Goal: Task Accomplishment & Management: Complete application form

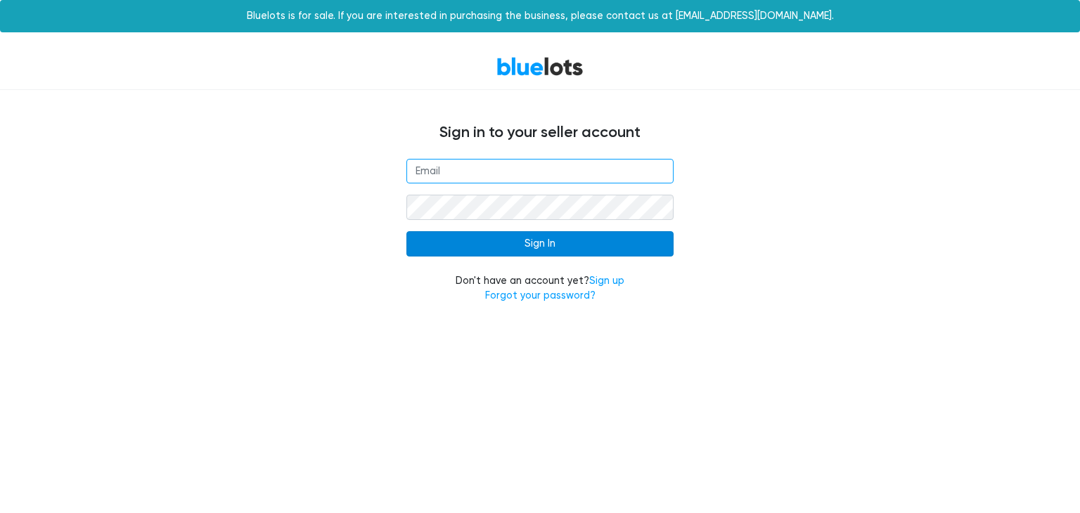
type input "[EMAIL_ADDRESS][DOMAIN_NAME]"
click at [537, 237] on input "Sign In" at bounding box center [540, 243] width 267 height 25
type input "[EMAIL_ADDRESS][DOMAIN_NAME]"
click at [506, 246] on input "Sign In" at bounding box center [540, 243] width 267 height 25
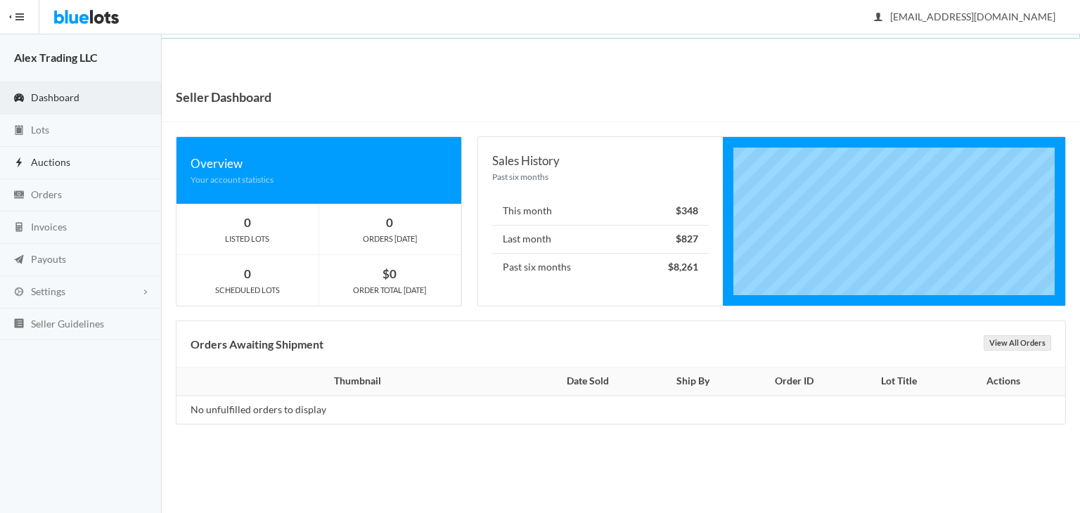
click at [56, 170] on link "Auctions" at bounding box center [81, 163] width 162 height 32
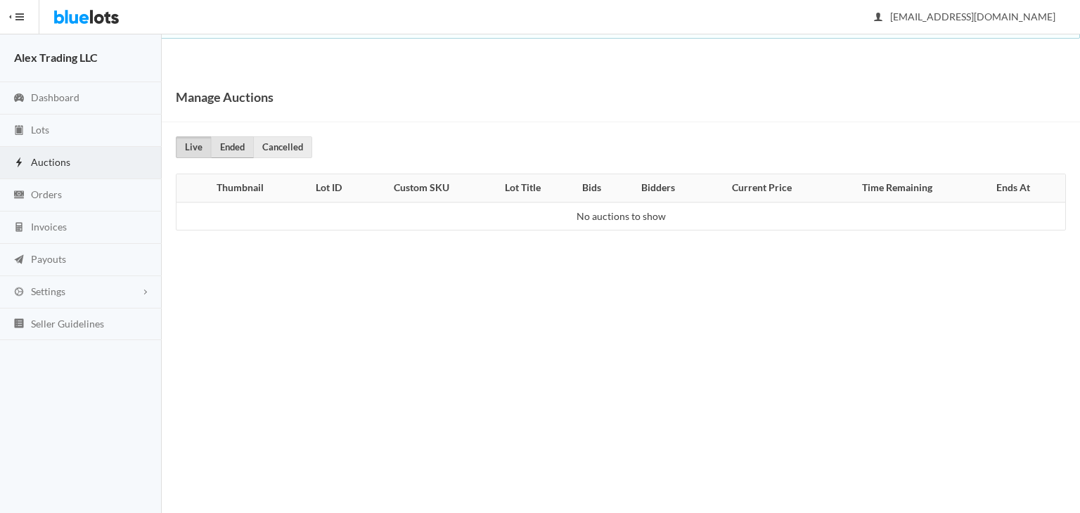
click at [240, 150] on link "Ended" at bounding box center [232, 147] width 43 height 22
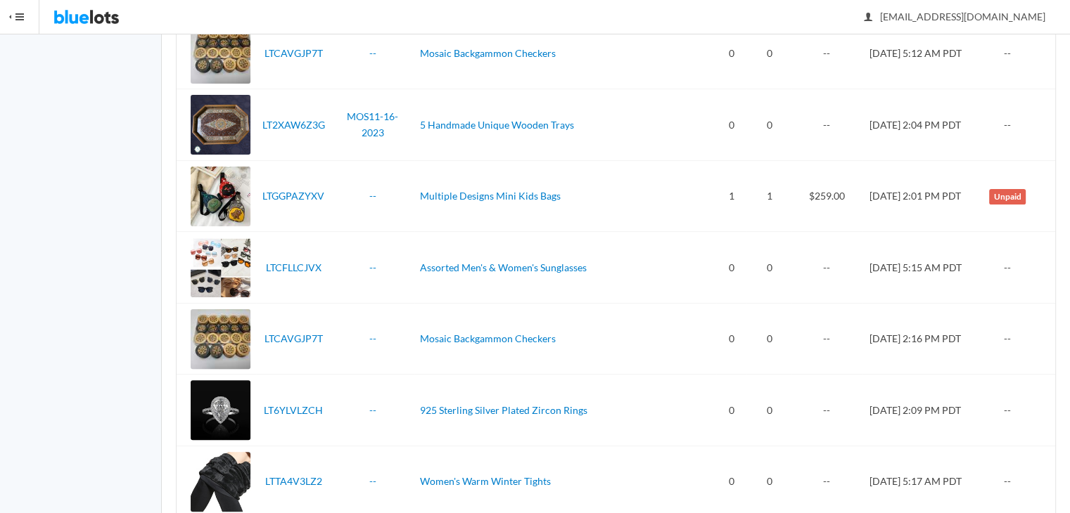
scroll to position [132, 0]
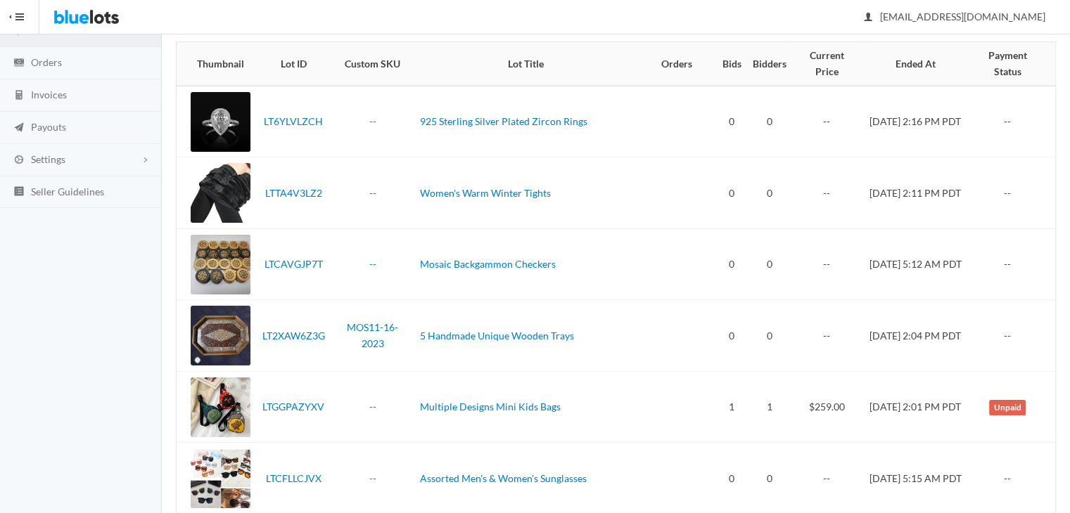
click at [1069, 42] on html "Bluelots is for sale. If you are interested in purchasing the business, please …" at bounding box center [535, 124] width 1070 height 513
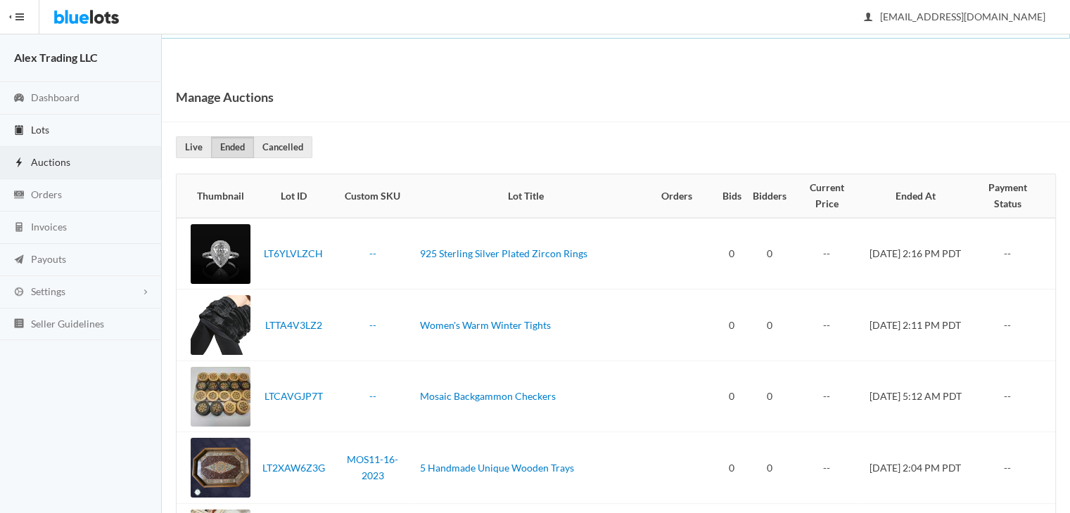
click at [94, 129] on link "Lots" at bounding box center [81, 131] width 162 height 32
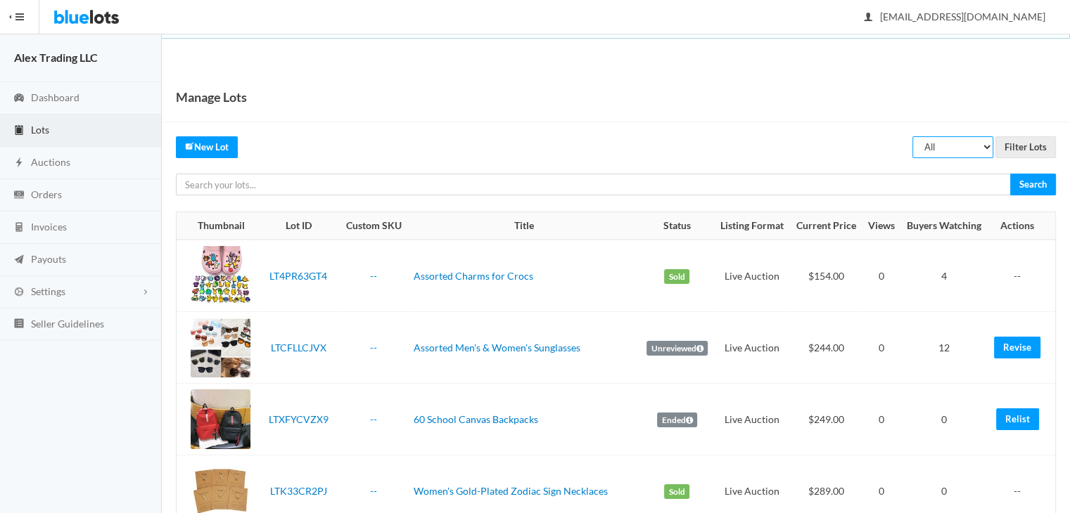
click at [948, 141] on select "All Draft Unreviewed Rejected Scheduled Listed Sold Ended" at bounding box center [952, 147] width 81 height 22
select select "ended"
click at [913, 136] on select "All Draft Unreviewed Rejected Scheduled Listed Sold Ended" at bounding box center [952, 147] width 81 height 22
click at [1028, 149] on input "Filter Lots" at bounding box center [1025, 147] width 60 height 22
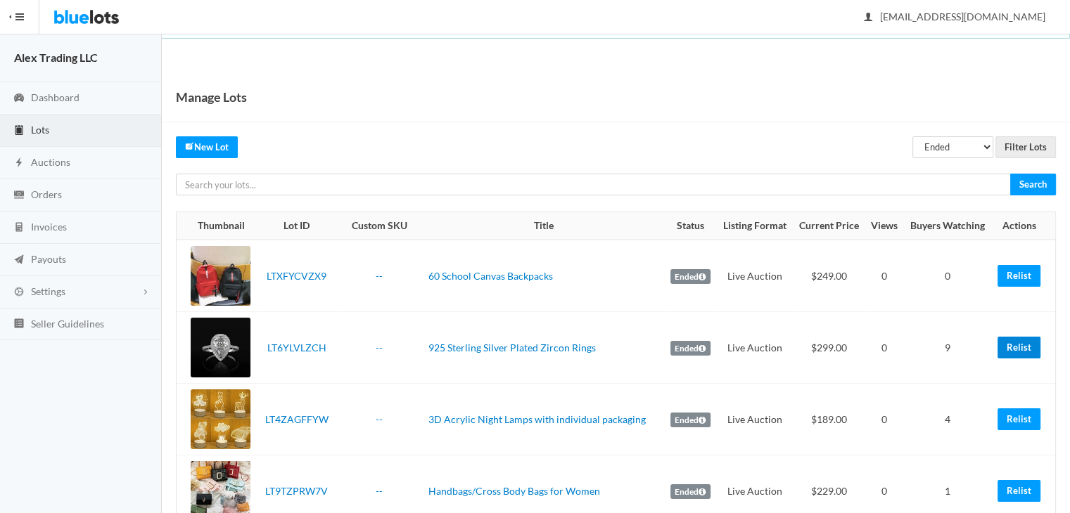
click at [1019, 345] on link "Relist" at bounding box center [1018, 348] width 43 height 22
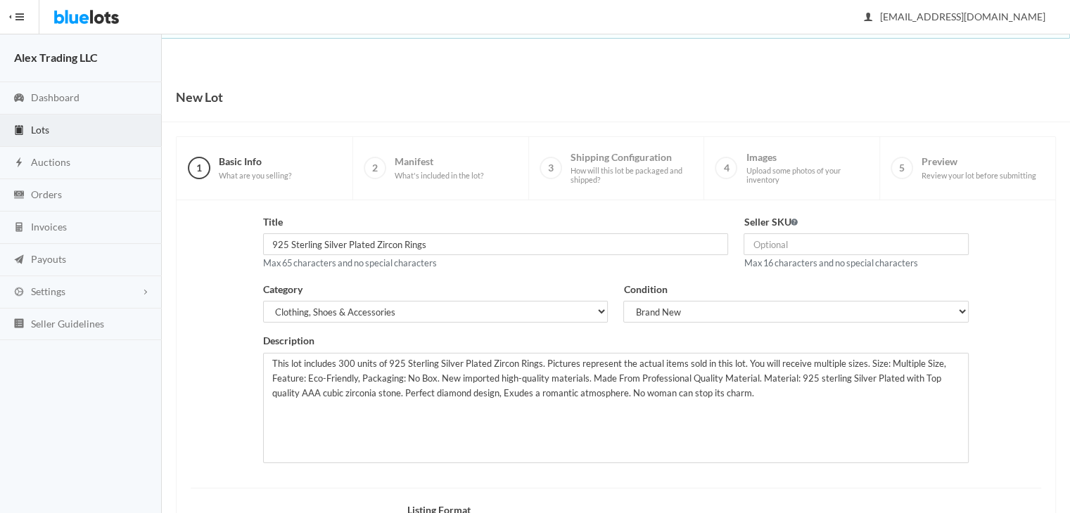
scroll to position [189, 0]
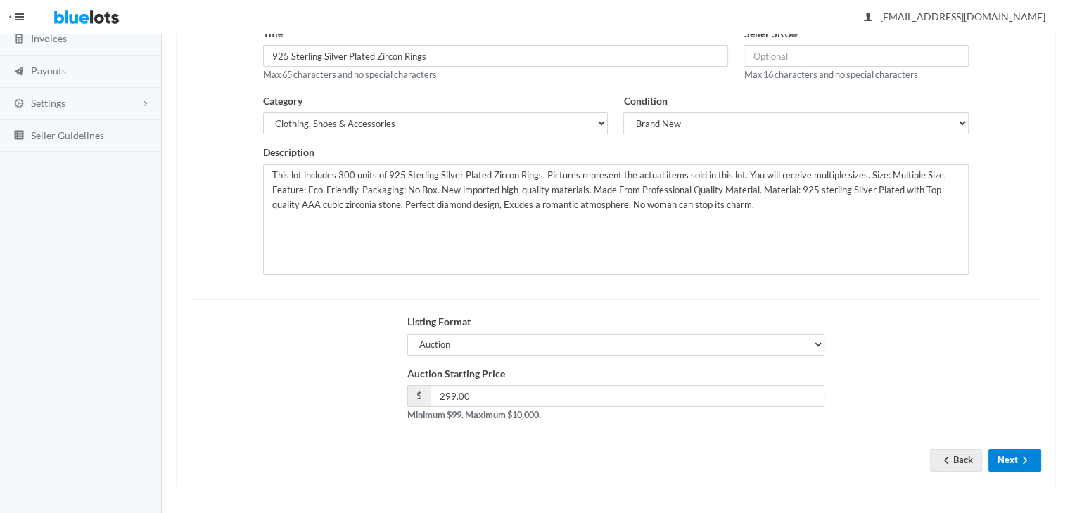
click at [1010, 457] on button "Next" at bounding box center [1014, 460] width 53 height 22
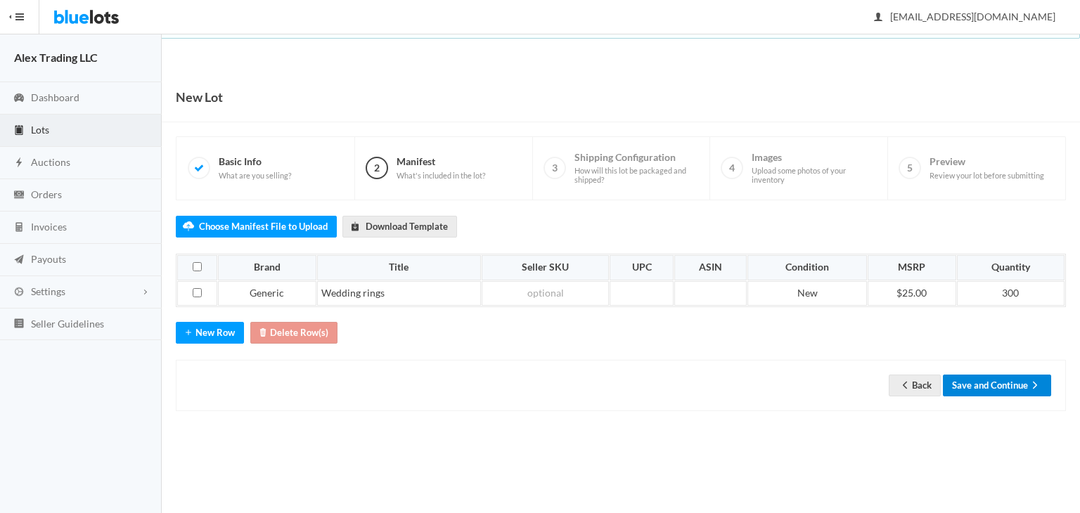
click at [999, 387] on button "Save and Continue" at bounding box center [997, 386] width 108 height 22
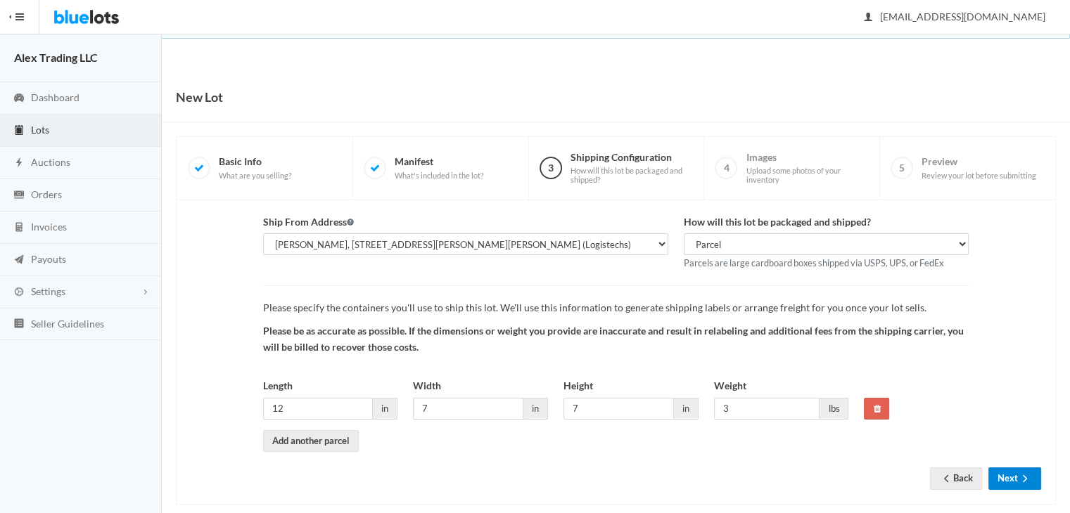
click at [1026, 480] on icon "arrow forward" at bounding box center [1025, 478] width 14 height 11
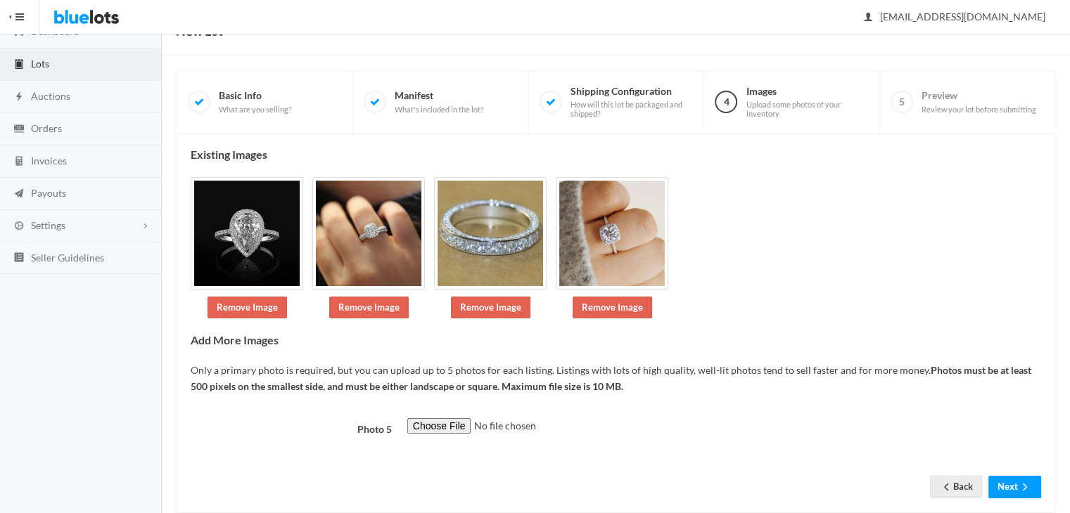
scroll to position [93, 0]
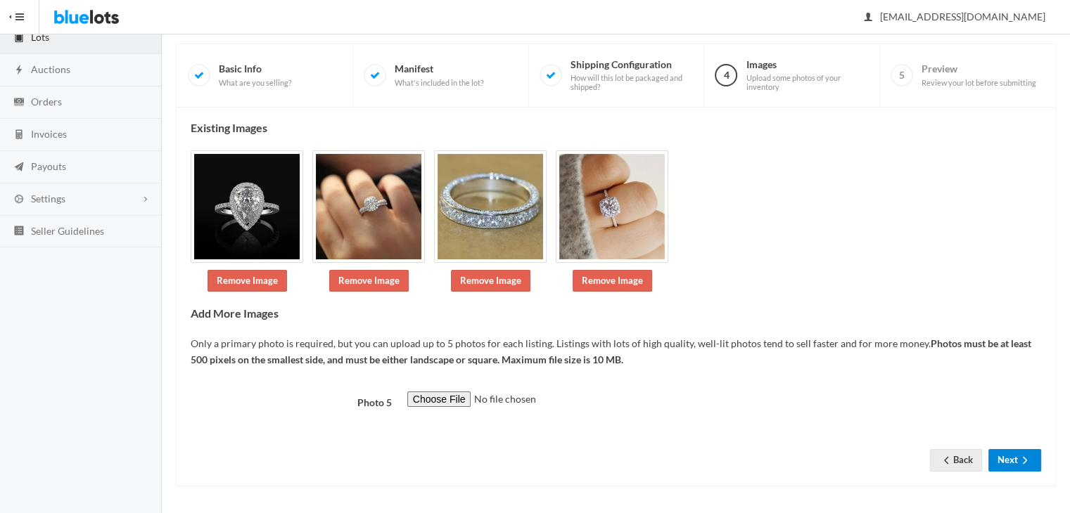
click at [1000, 452] on button "Next" at bounding box center [1014, 460] width 53 height 22
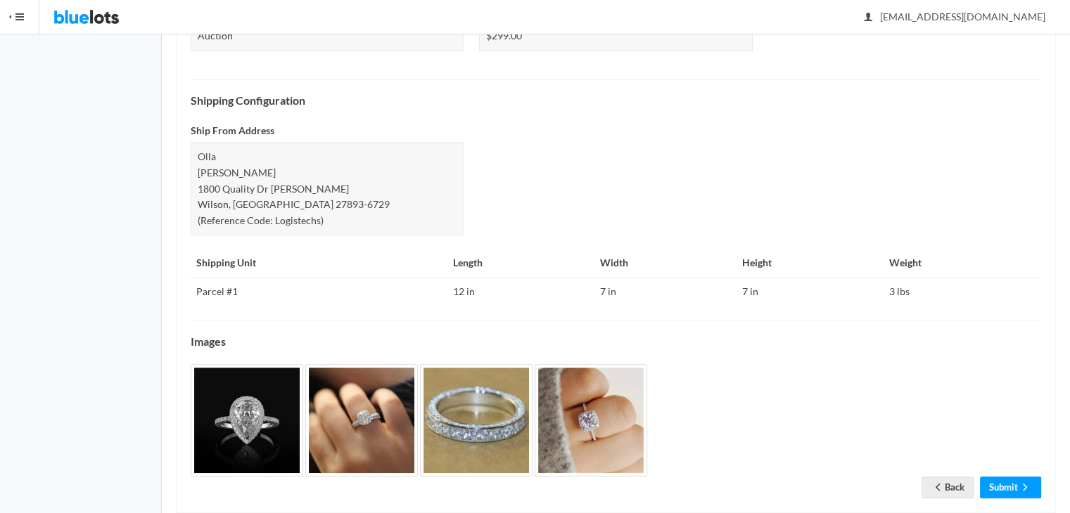
scroll to position [570, 0]
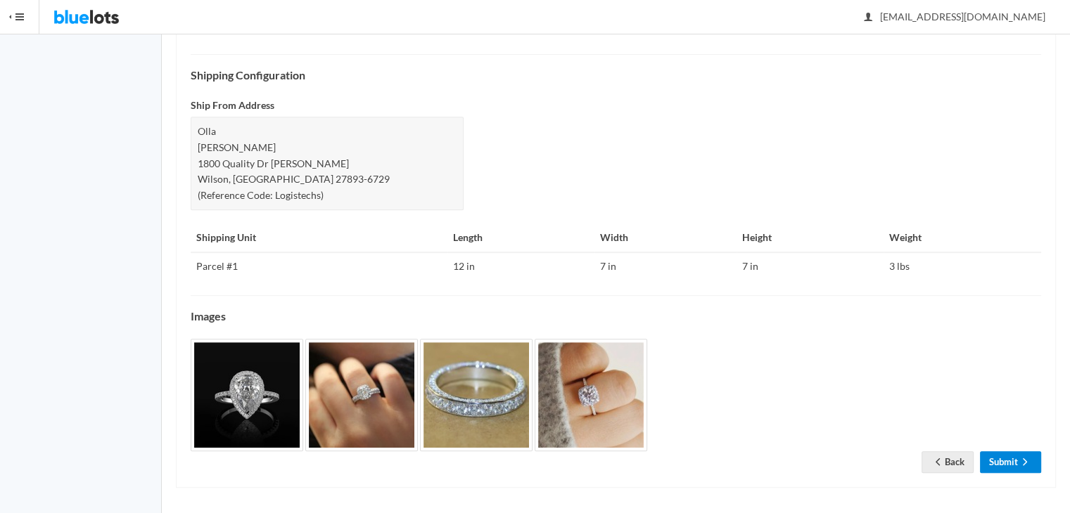
click at [997, 459] on link "Submit" at bounding box center [1010, 463] width 61 height 22
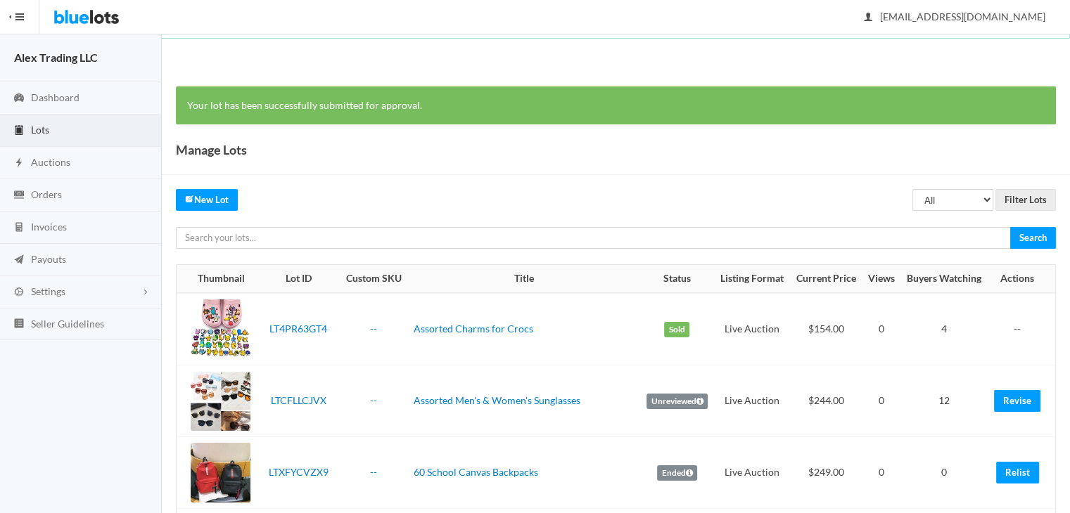
click at [954, 208] on select "All Draft Unreviewed Rejected Scheduled Listed Sold Ended" at bounding box center [952, 200] width 81 height 22
select select "ended"
click at [913, 189] on select "All Draft Unreviewed Rejected Scheduled Listed Sold Ended" at bounding box center [952, 200] width 81 height 22
click at [1020, 203] on input "Filter Lots" at bounding box center [1025, 200] width 60 height 22
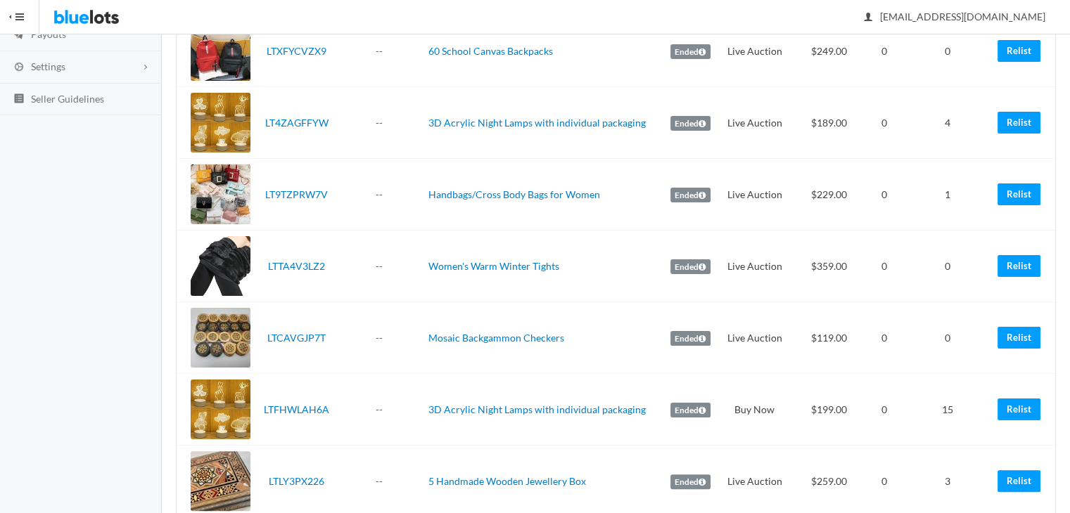
scroll to position [244, 0]
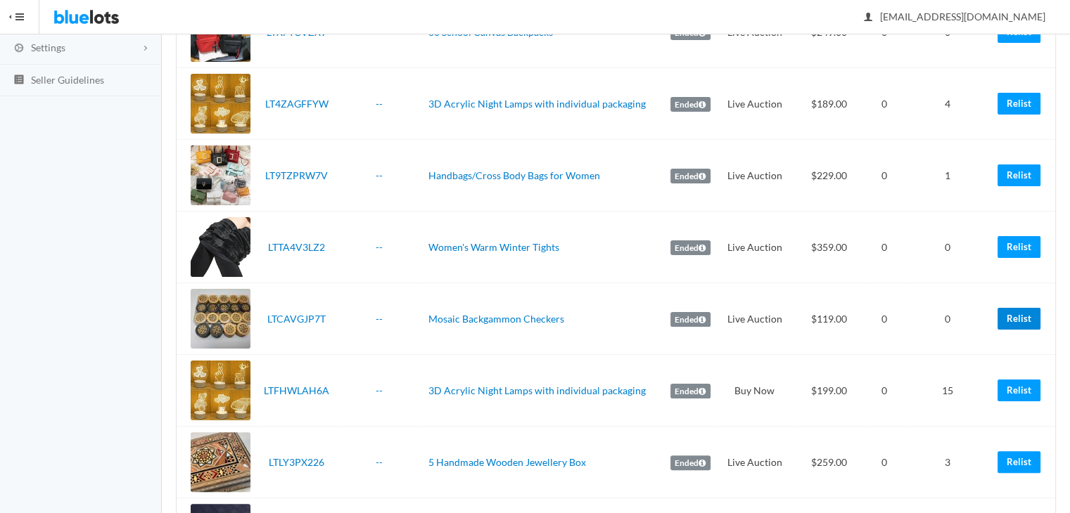
click at [1016, 315] on link "Relist" at bounding box center [1018, 319] width 43 height 22
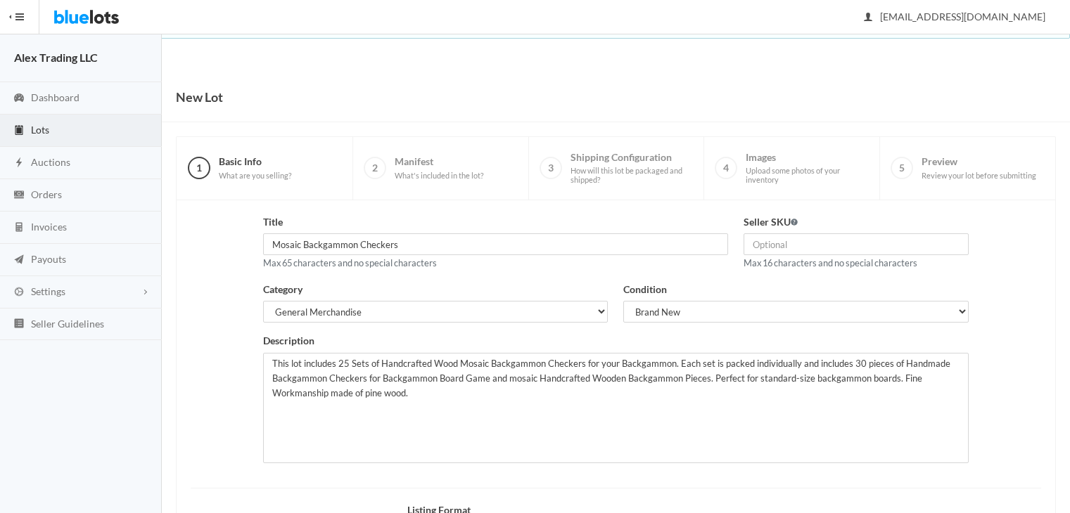
scroll to position [189, 0]
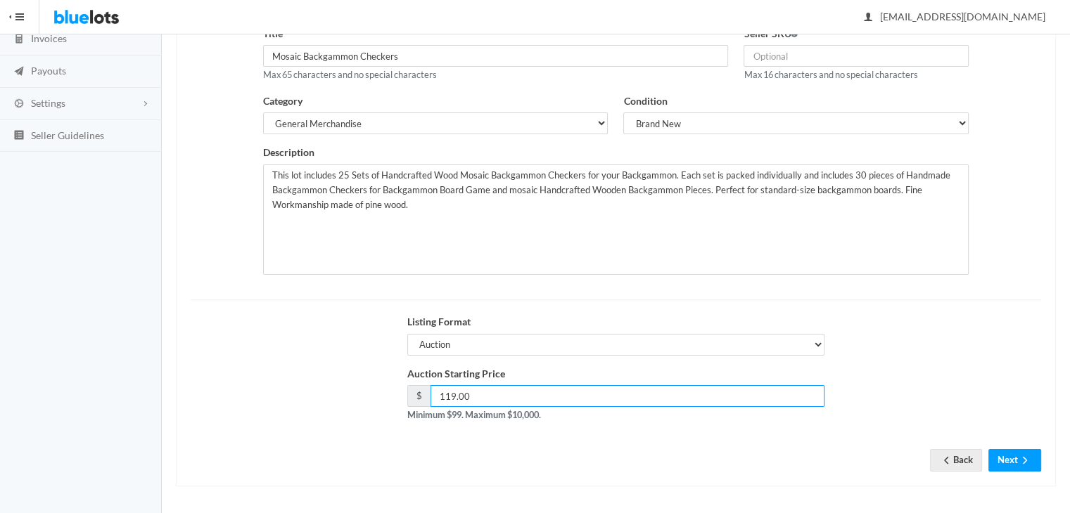
click at [449, 397] on input "119.00" at bounding box center [627, 396] width 395 height 22
type input "115.00"
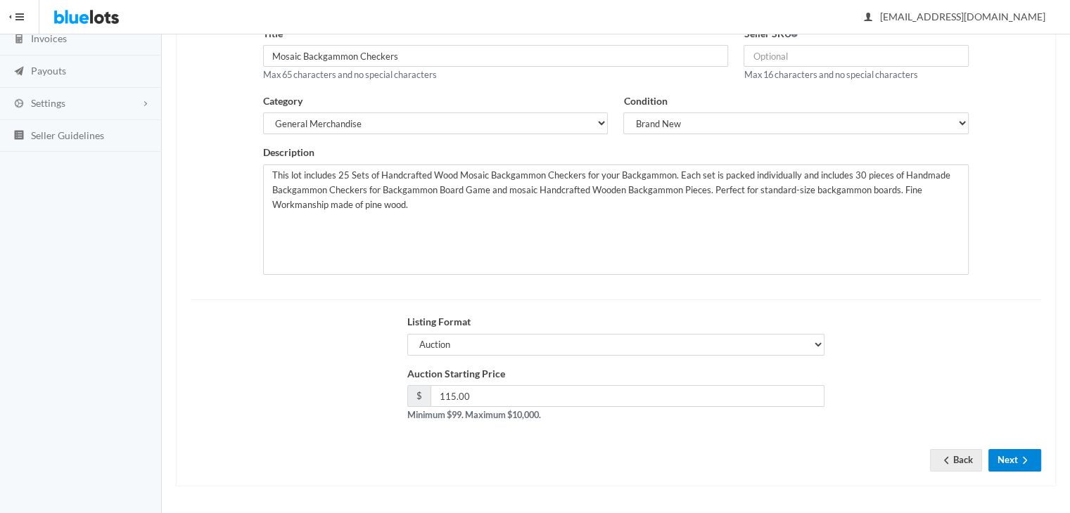
click at [1020, 465] on ion-icon "arrow forward" at bounding box center [1025, 461] width 14 height 13
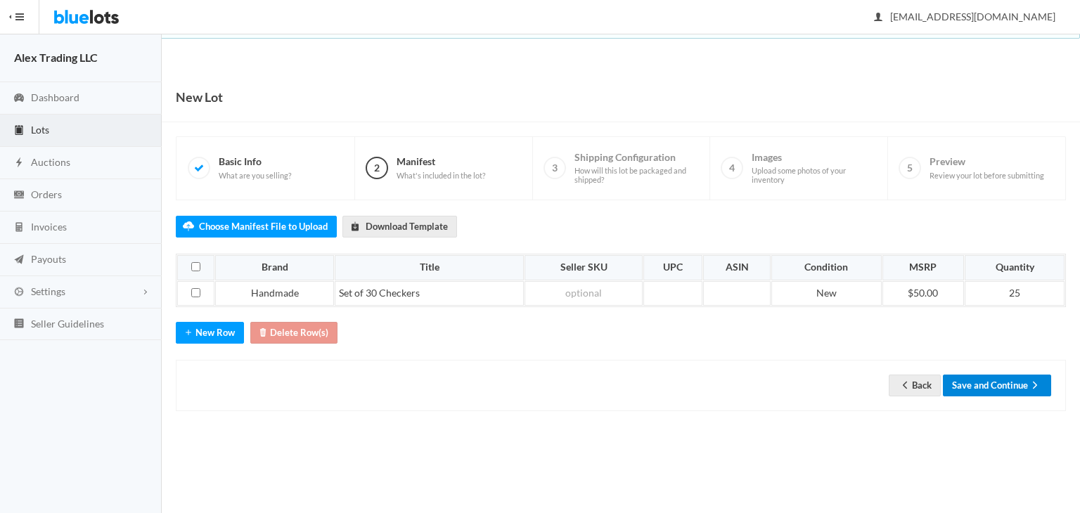
click at [1016, 387] on button "Save and Continue" at bounding box center [997, 386] width 108 height 22
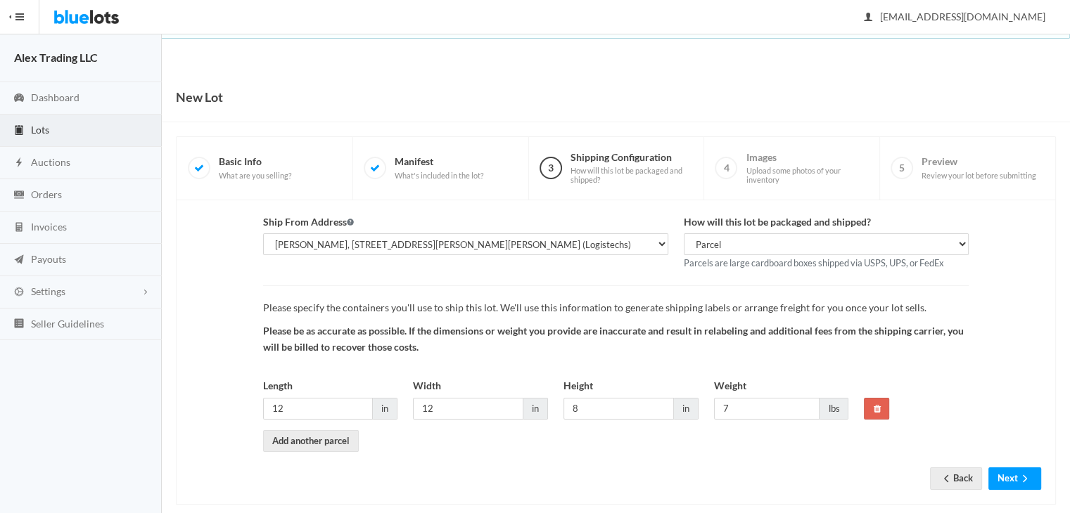
click at [1016, 490] on div "Ship From Address Gregory, 13249 LANKFORD HWY, HALLWOOD, VA, 23359 Alex, Alex T…" at bounding box center [616, 352] width 880 height 305
click at [1024, 480] on icon "arrow forward" at bounding box center [1025, 478] width 4 height 7
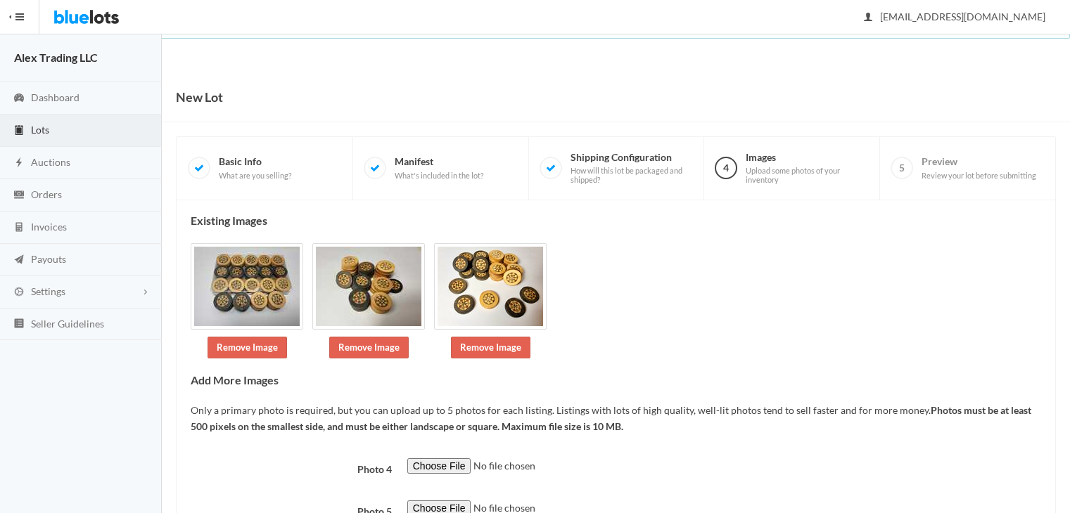
scroll to position [110, 0]
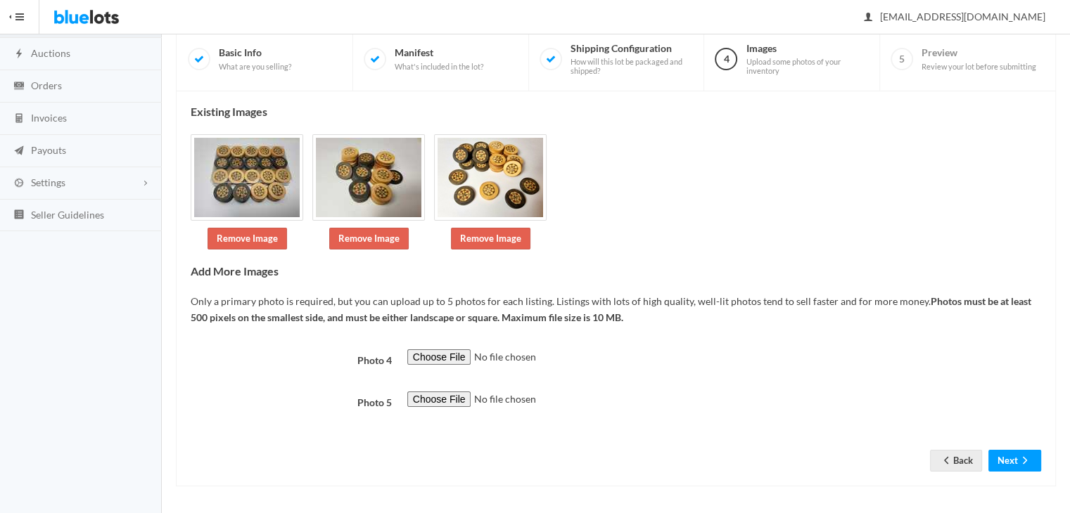
click at [1069, 404] on html "Bluelots is for sale. If you are interested in purchasing the business, please …" at bounding box center [535, 147] width 1070 height 513
click at [1010, 452] on button "Next" at bounding box center [1014, 460] width 53 height 22
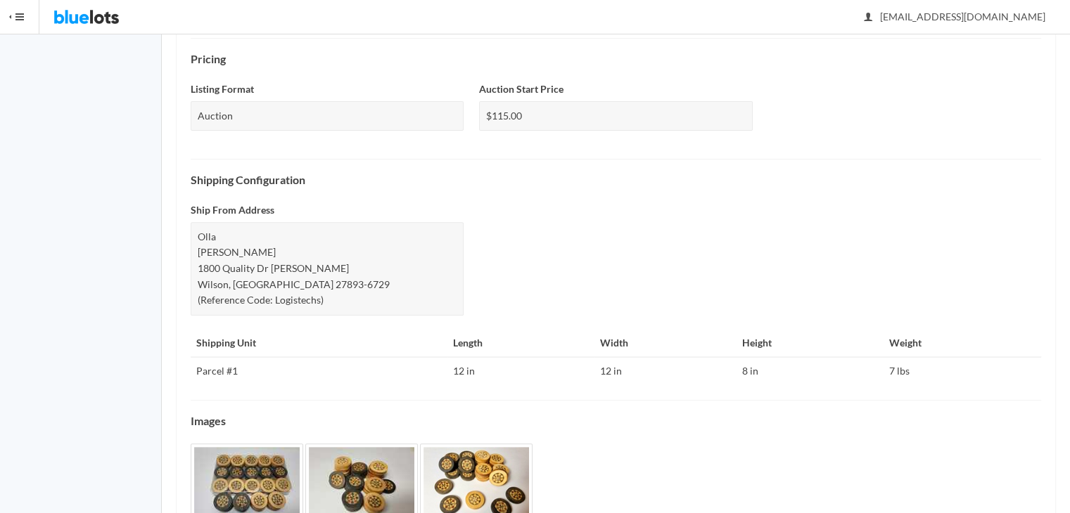
scroll to position [528, 0]
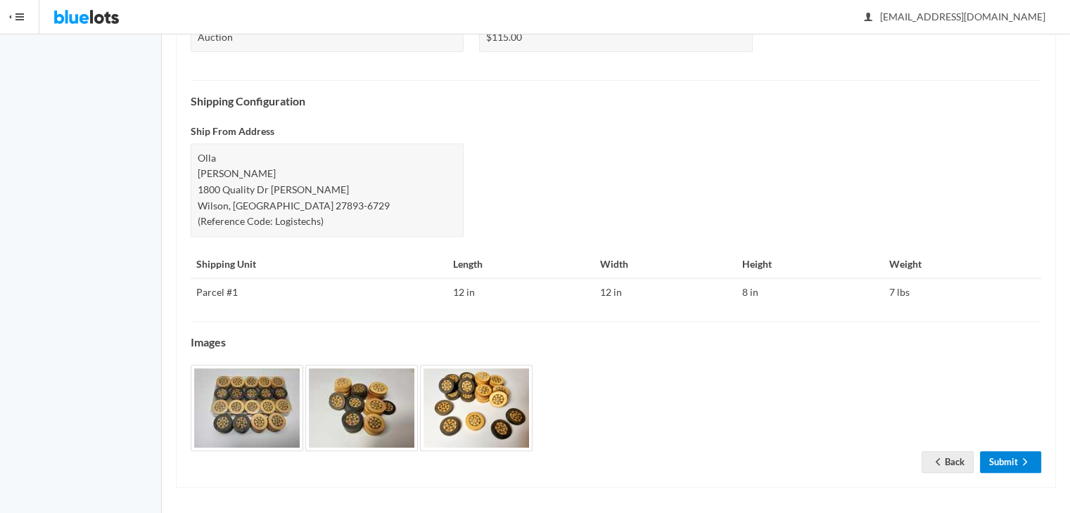
click at [1030, 461] on icon "arrow forward" at bounding box center [1025, 462] width 14 height 11
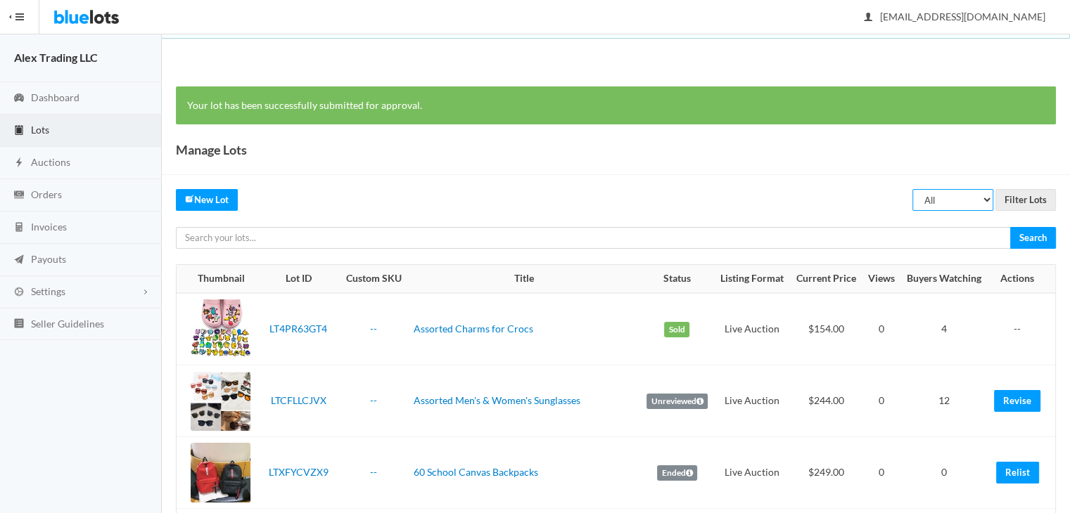
click at [964, 196] on select "All Draft Unreviewed Rejected Scheduled Listed Sold Ended" at bounding box center [952, 200] width 81 height 22
select select "ended"
click at [913, 189] on select "All Draft Unreviewed Rejected Scheduled Listed Sold Ended" at bounding box center [952, 200] width 81 height 22
click at [1021, 193] on input "Filter Lots" at bounding box center [1025, 200] width 60 height 22
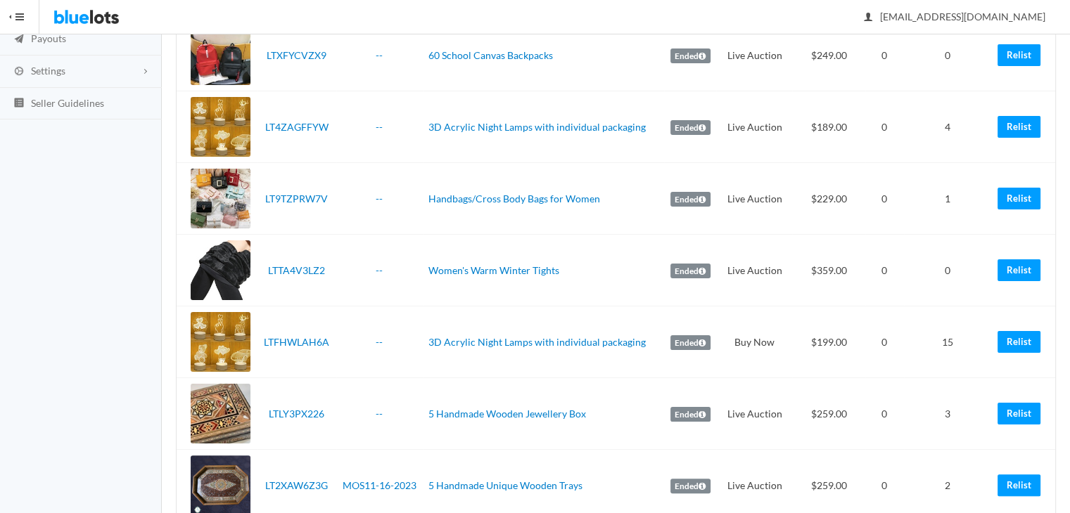
scroll to position [231, 0]
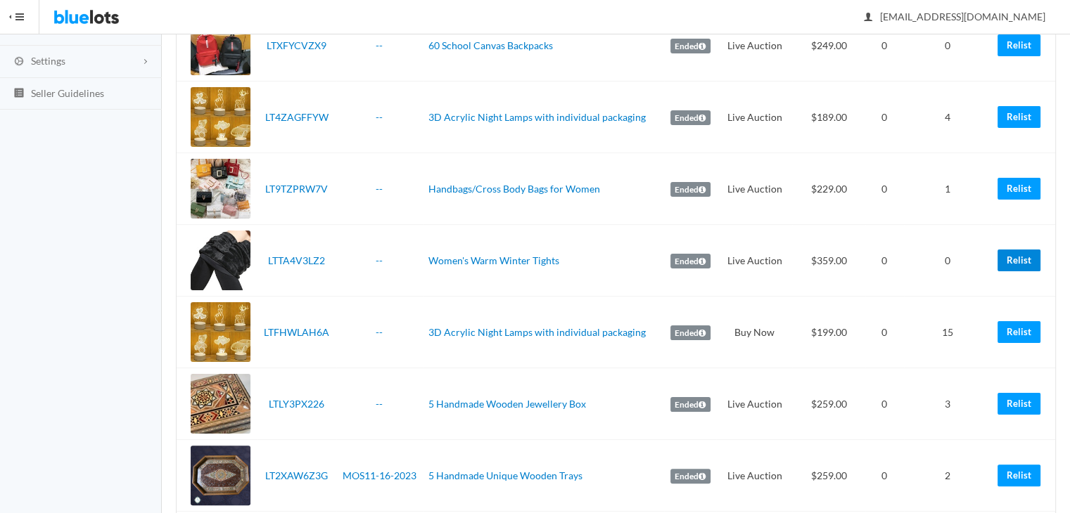
click at [1011, 254] on link "Relist" at bounding box center [1018, 261] width 43 height 22
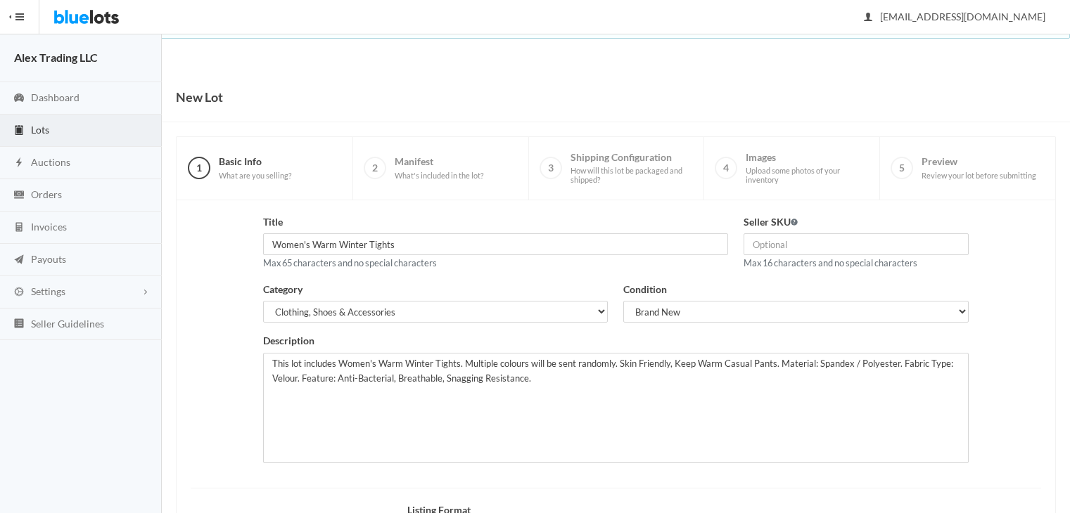
scroll to position [189, 0]
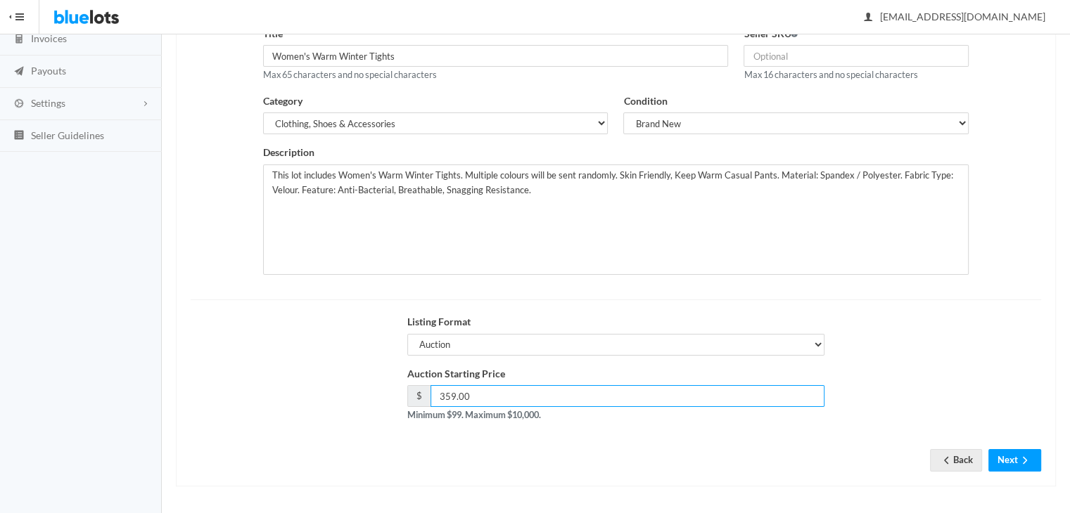
click at [448, 400] on input "359.00" at bounding box center [627, 396] width 395 height 22
type input "349.00"
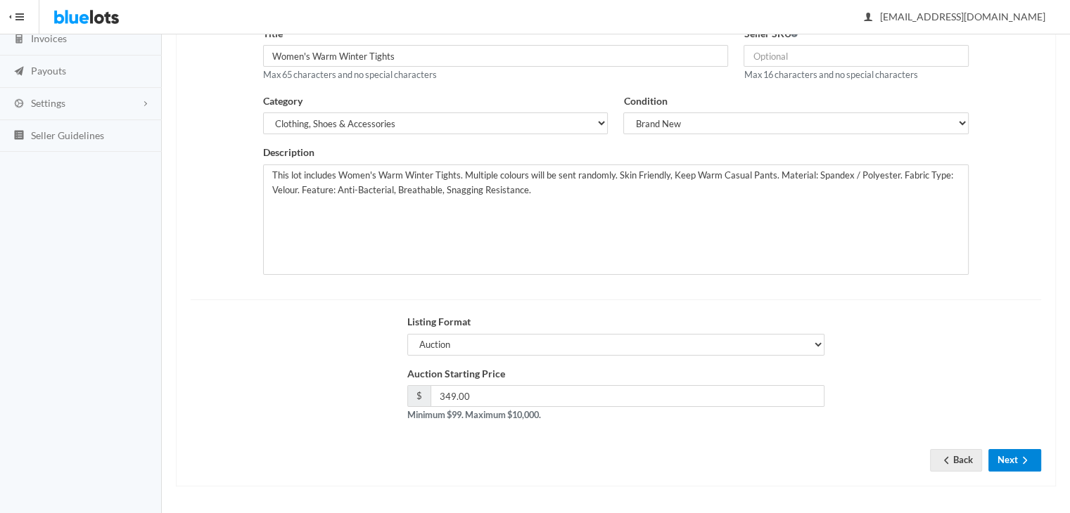
click at [1033, 456] on button "Next" at bounding box center [1014, 460] width 53 height 22
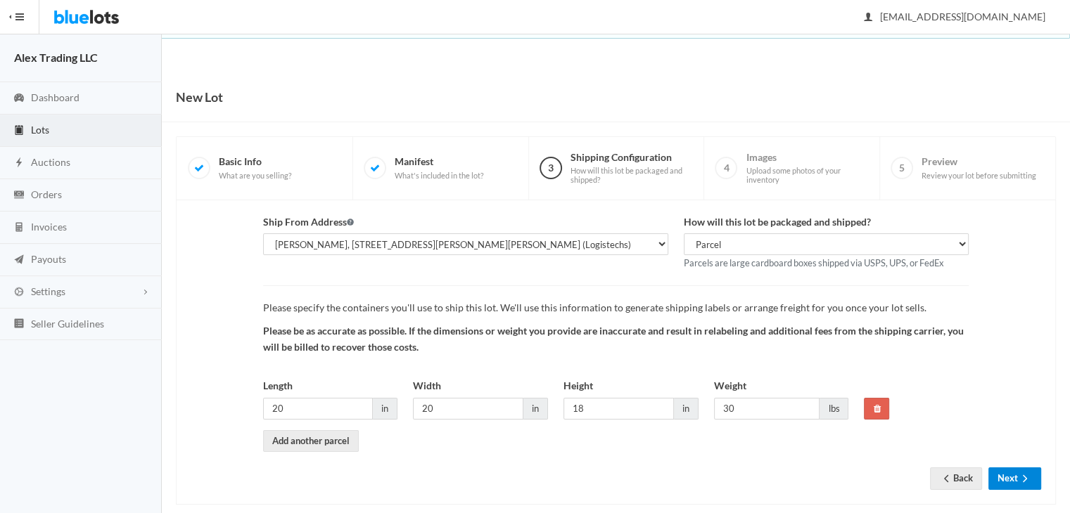
click at [1023, 485] on button "Next" at bounding box center [1014, 479] width 53 height 22
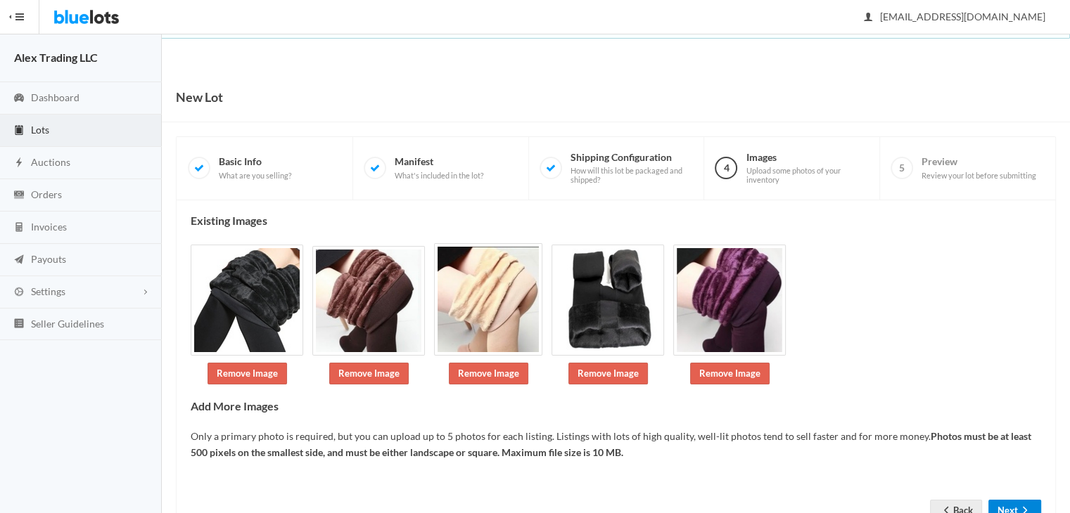
click at [1014, 502] on button "Next" at bounding box center [1014, 511] width 53 height 22
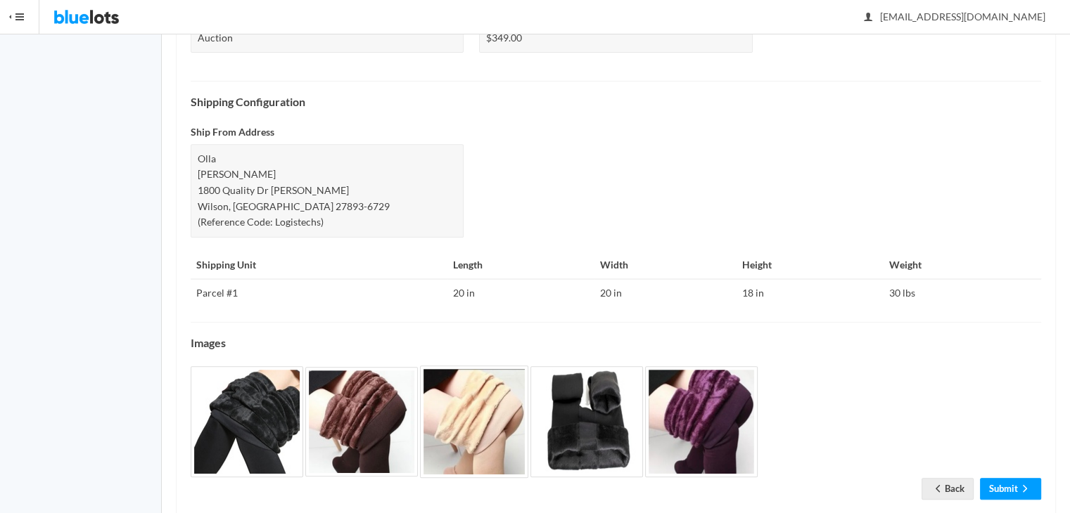
scroll to position [554, 0]
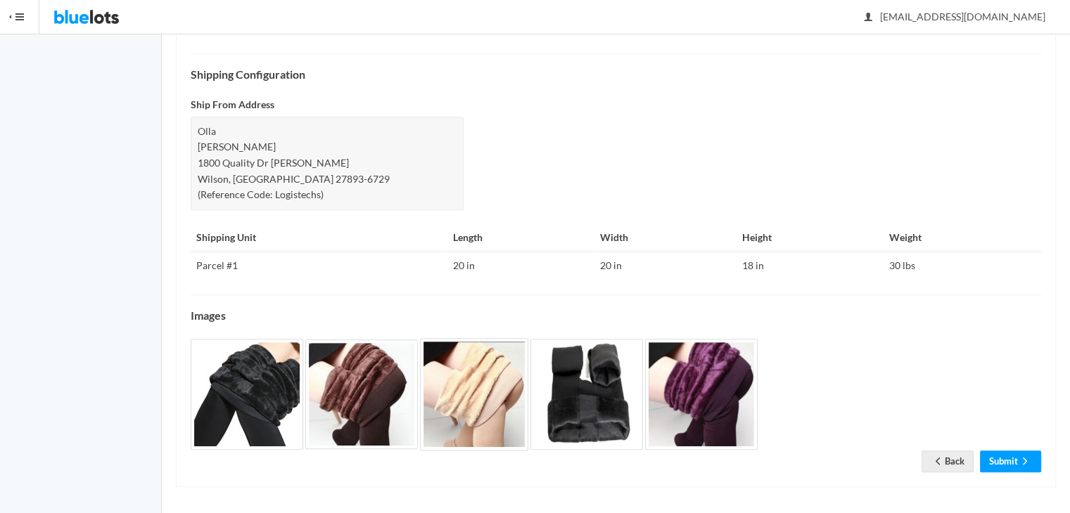
click at [1015, 461] on link "Submit" at bounding box center [1010, 462] width 61 height 22
